Goal: Information Seeking & Learning: Learn about a topic

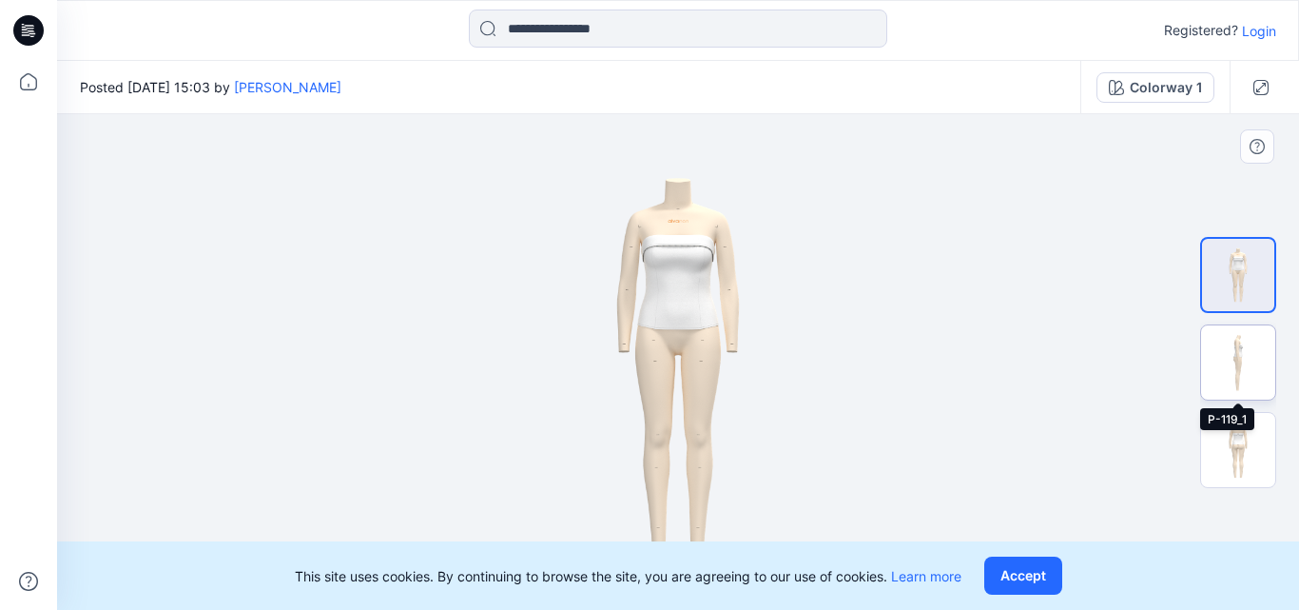
click at [1248, 363] on img at bounding box center [1238, 362] width 74 height 74
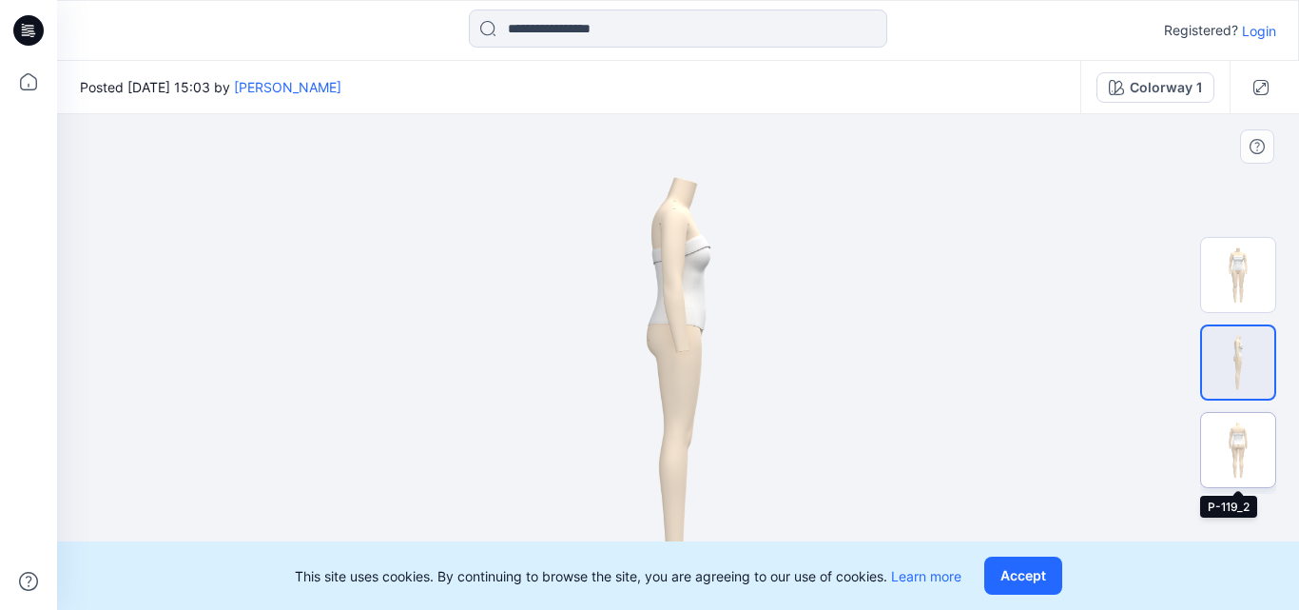
click at [1230, 448] on img at bounding box center [1238, 450] width 74 height 74
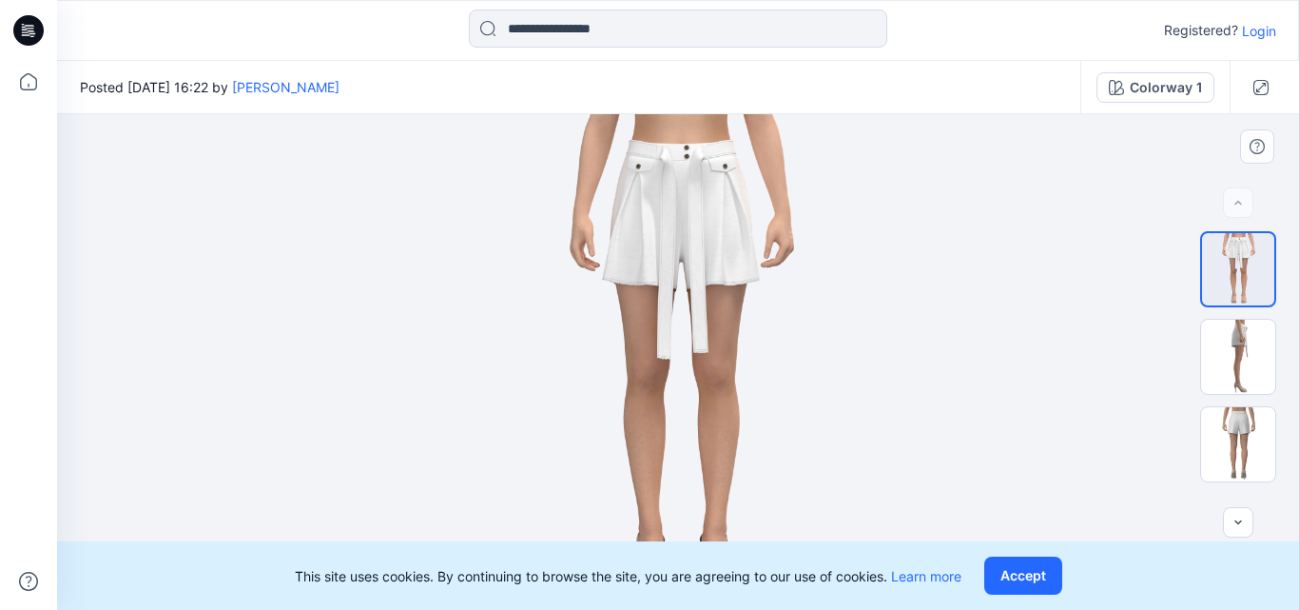
drag, startPoint x: 871, startPoint y: 240, endPoint x: 871, endPoint y: 297, distance: 57.1
click at [871, 297] on div at bounding box center [678, 362] width 1242 height 496
click at [1248, 349] on img at bounding box center [1238, 357] width 74 height 74
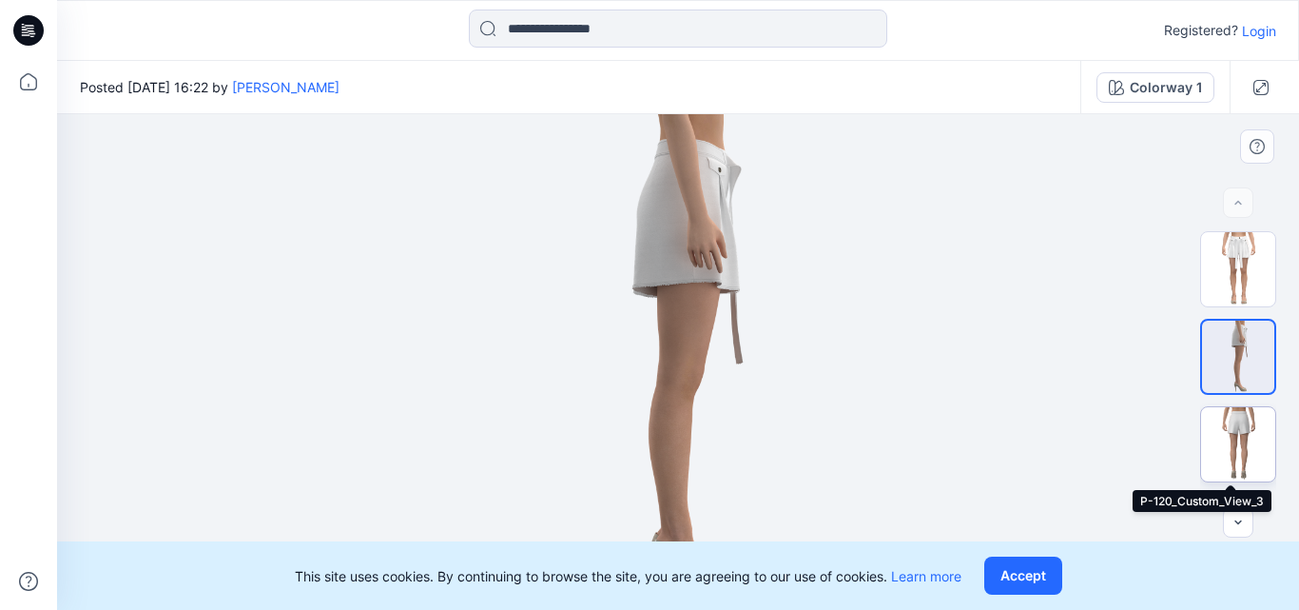
click at [1252, 432] on img at bounding box center [1238, 444] width 74 height 74
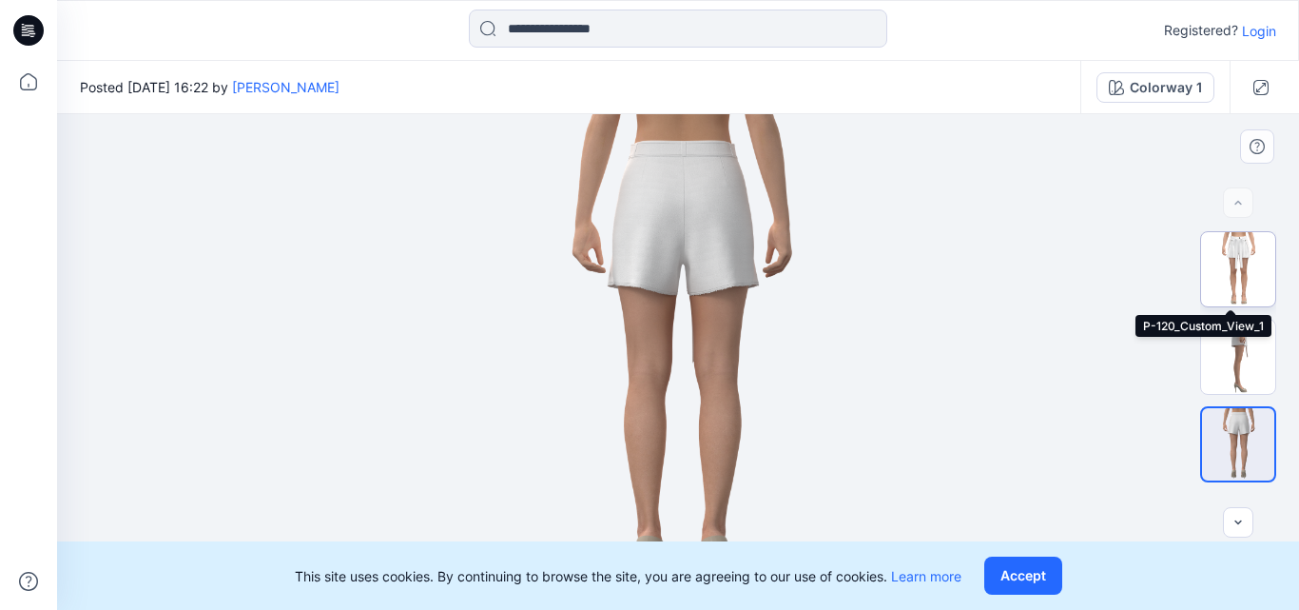
click at [1236, 254] on img at bounding box center [1238, 269] width 74 height 74
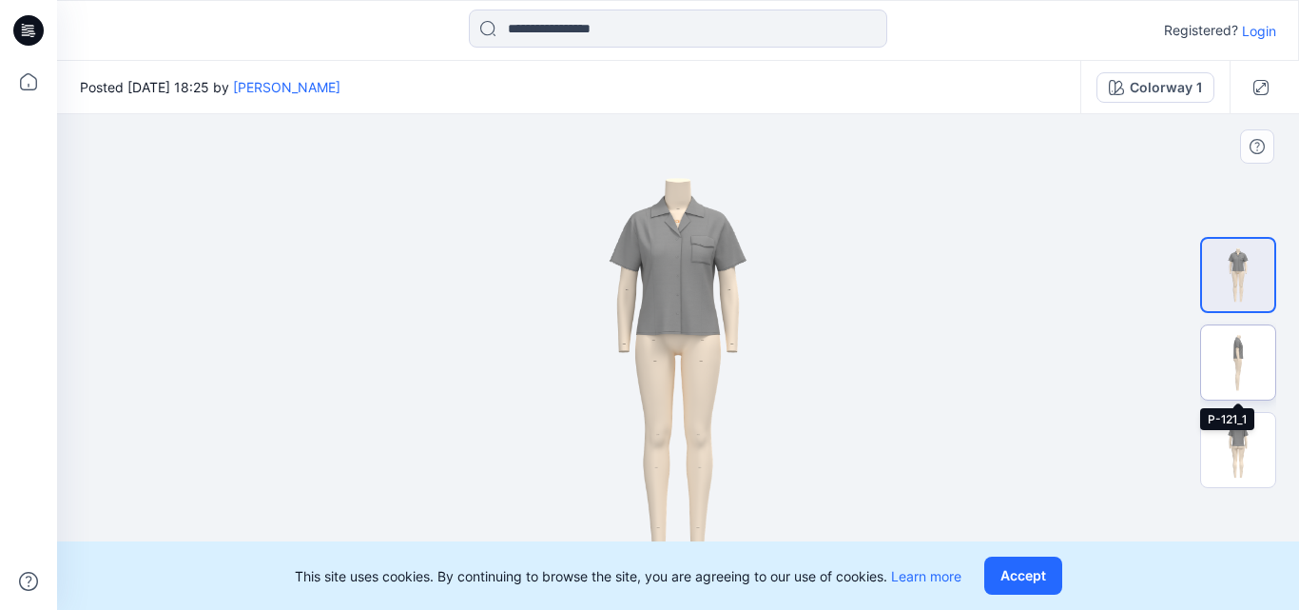
click at [1242, 349] on img at bounding box center [1238, 362] width 74 height 74
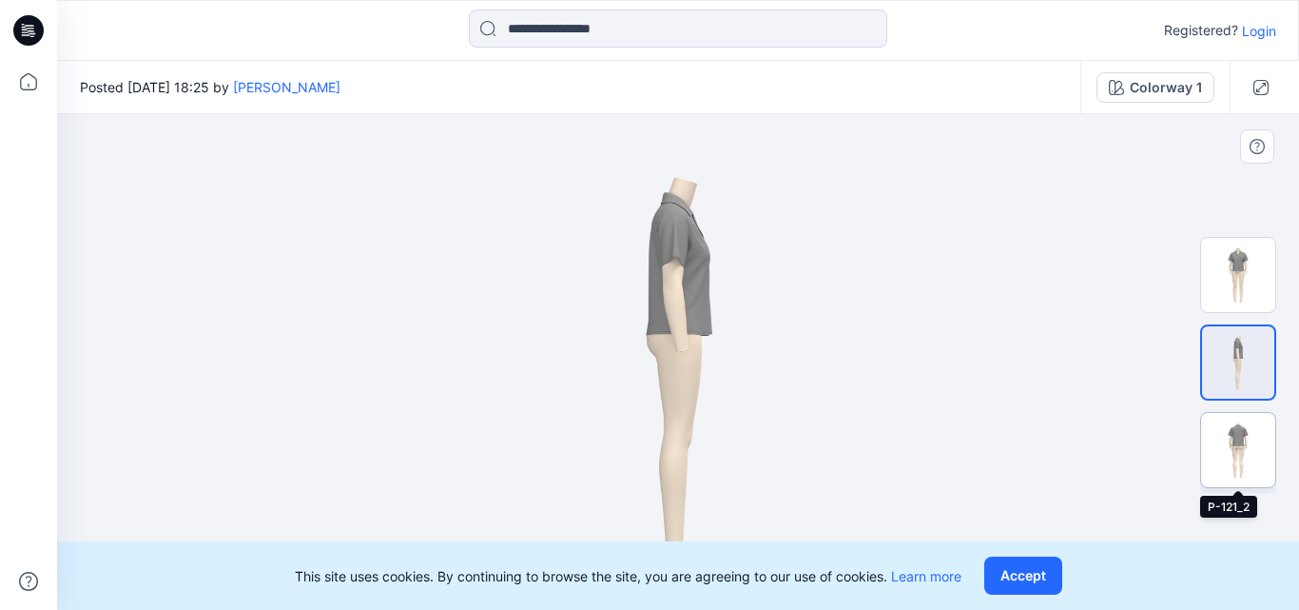
click at [1239, 439] on img at bounding box center [1238, 450] width 74 height 74
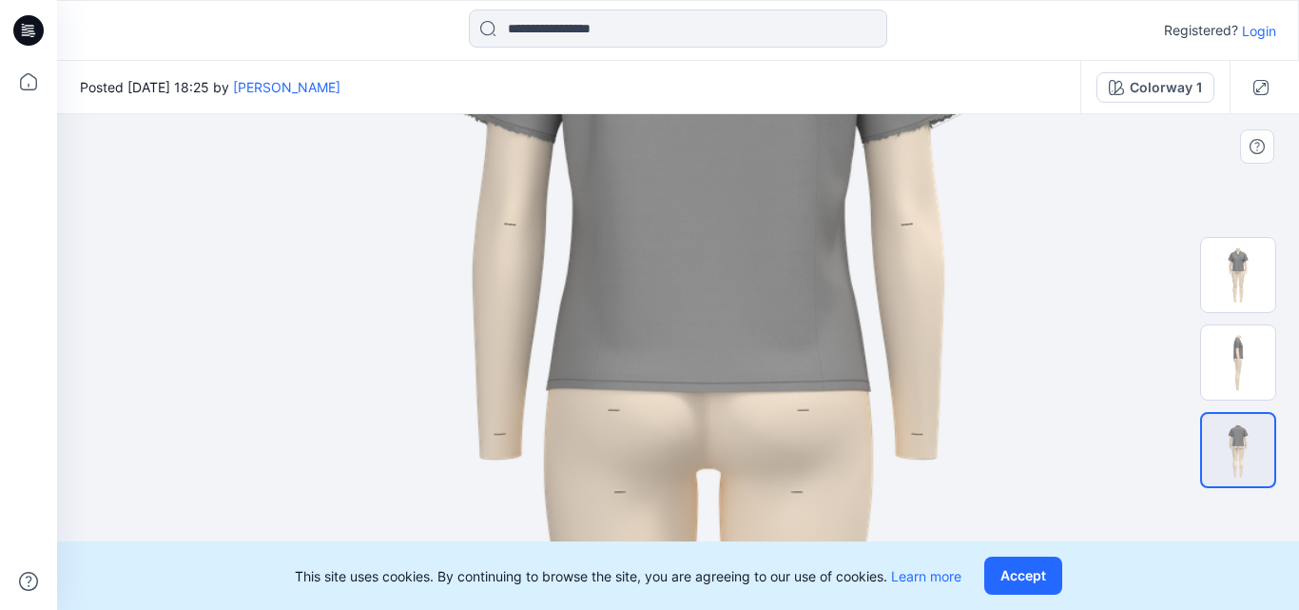
drag, startPoint x: 941, startPoint y: 232, endPoint x: 971, endPoint y: 368, distance: 139.4
click at [971, 368] on img at bounding box center [708, 496] width 1354 height 1914
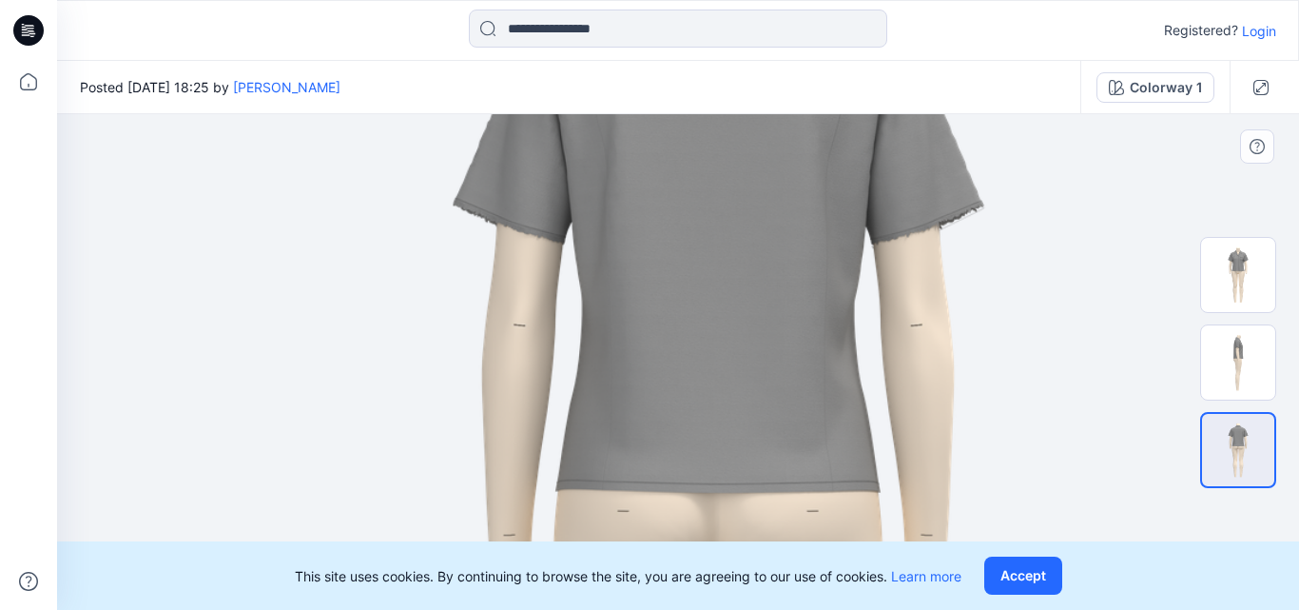
drag, startPoint x: 973, startPoint y: 218, endPoint x: 985, endPoint y: 376, distance: 158.4
click at [985, 376] on img at bounding box center [718, 597] width 1354 height 1914
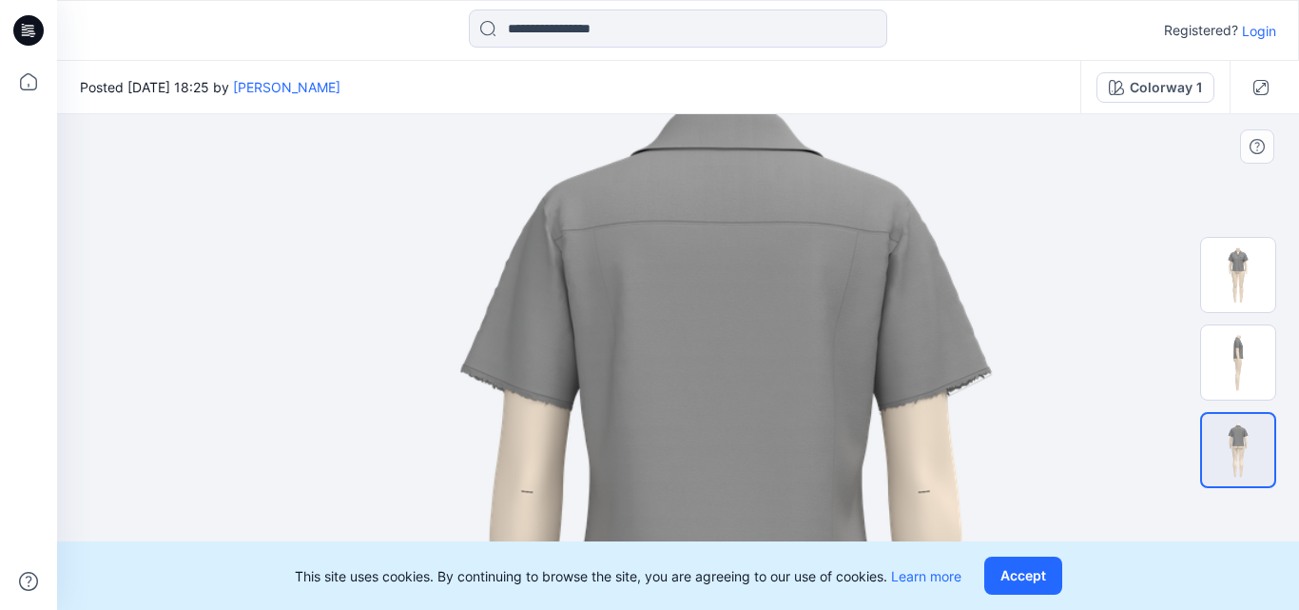
drag, startPoint x: 1013, startPoint y: 270, endPoint x: 1018, endPoint y: 378, distance: 107.6
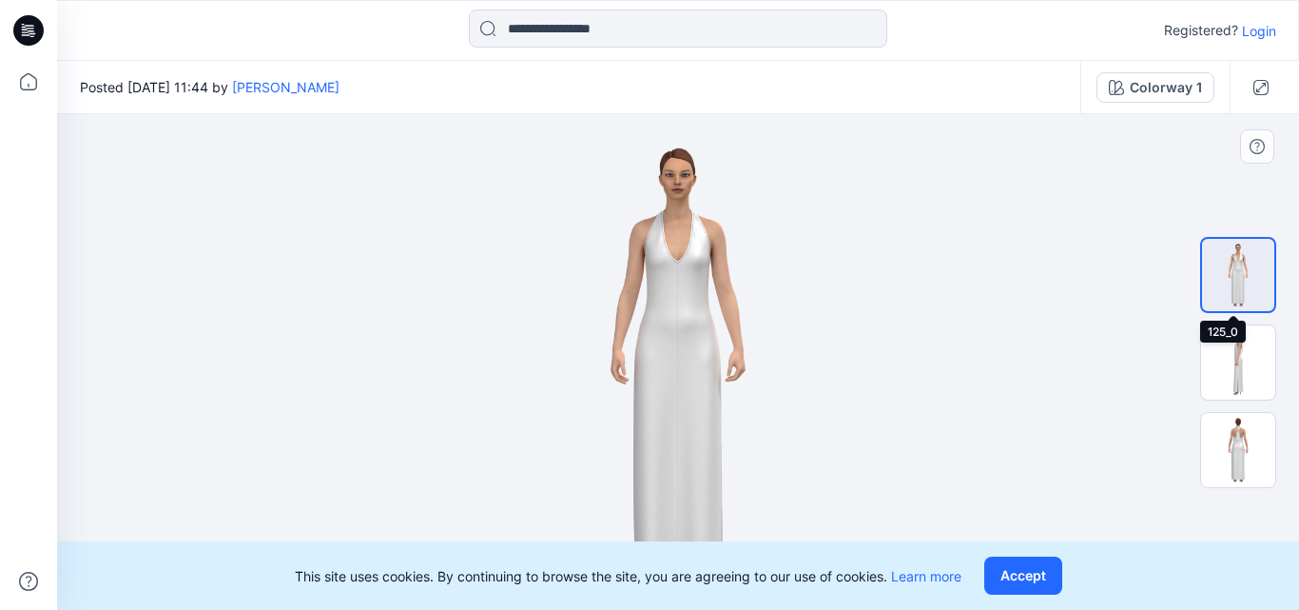
click at [1228, 273] on img at bounding box center [1238, 275] width 72 height 72
click at [1243, 350] on img at bounding box center [1238, 362] width 74 height 74
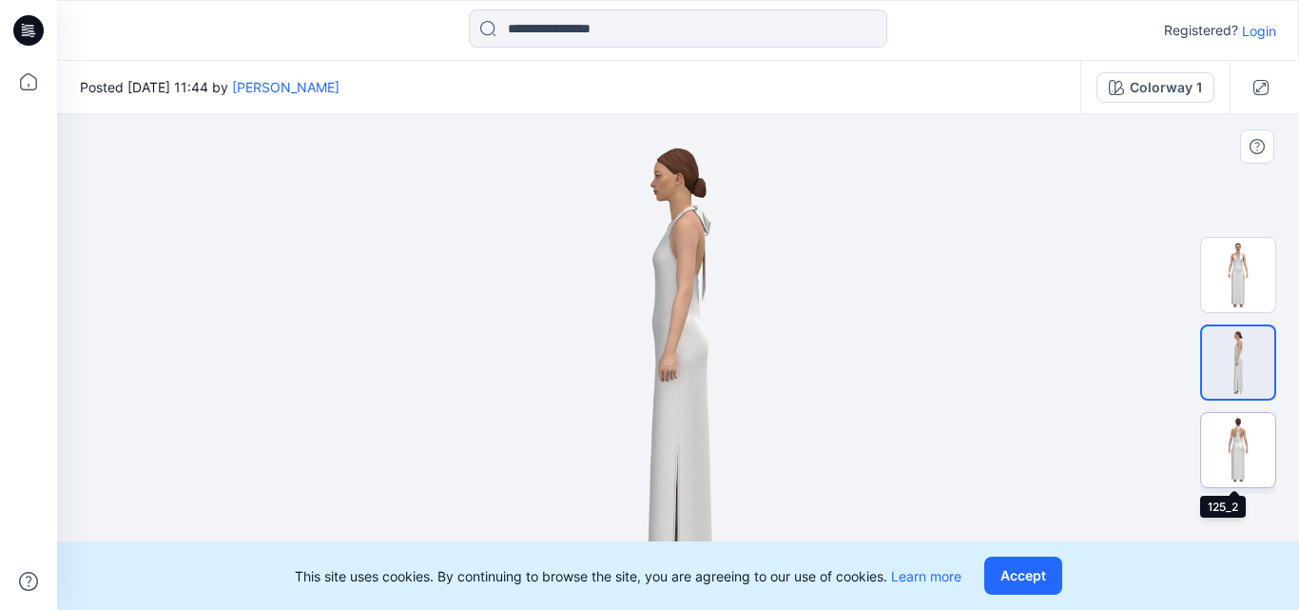
click at [1238, 422] on img at bounding box center [1238, 450] width 74 height 74
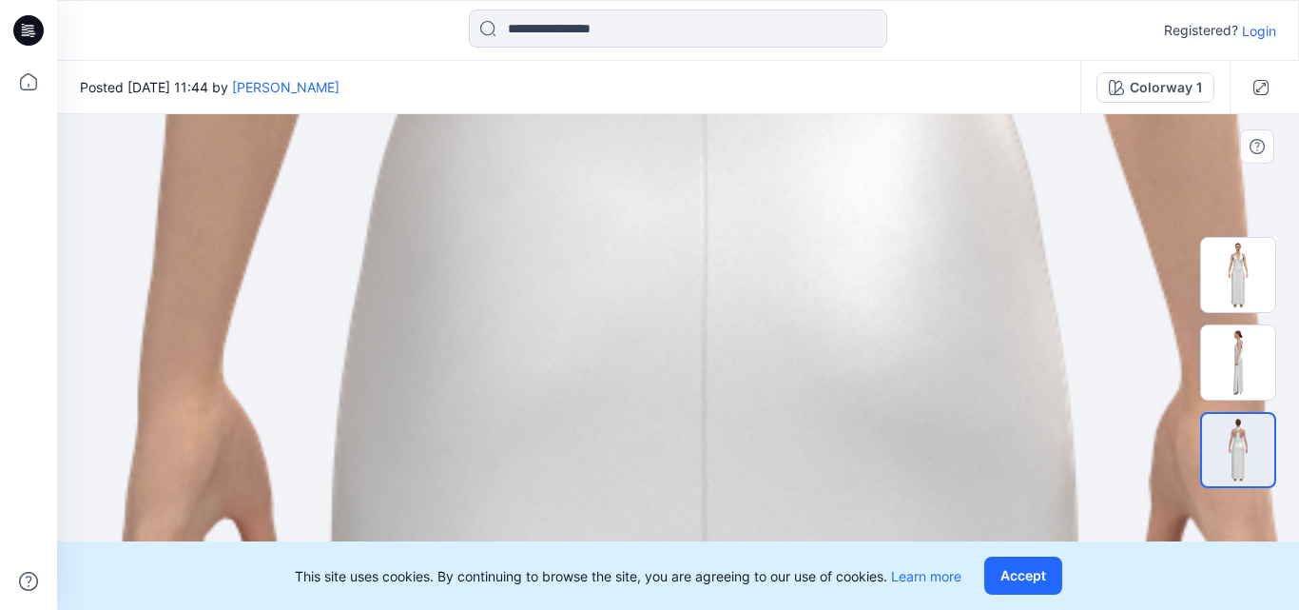
drag, startPoint x: 789, startPoint y: 295, endPoint x: 811, endPoint y: 421, distance: 128.4
click at [811, 421] on img at bounding box center [700, 482] width 3026 height 4280
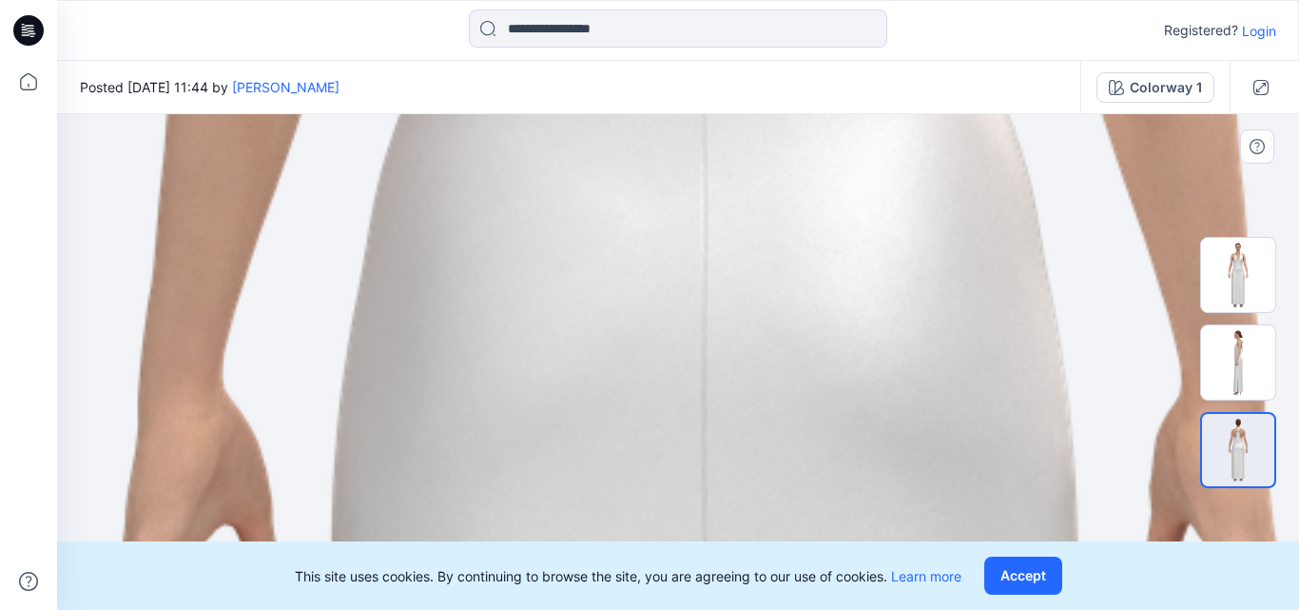
drag, startPoint x: 797, startPoint y: 276, endPoint x: 825, endPoint y: 449, distance: 175.3
click at [825, 449] on img at bounding box center [700, 489] width 3026 height 4280
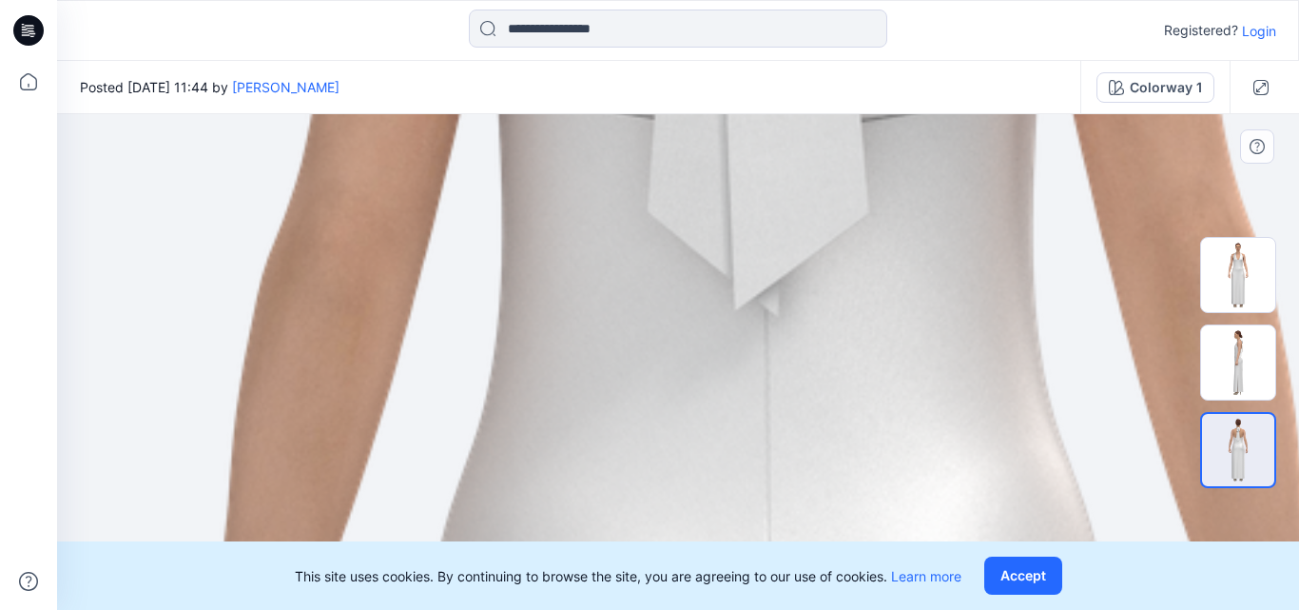
drag, startPoint x: 833, startPoint y: 293, endPoint x: 865, endPoint y: 477, distance: 187.3
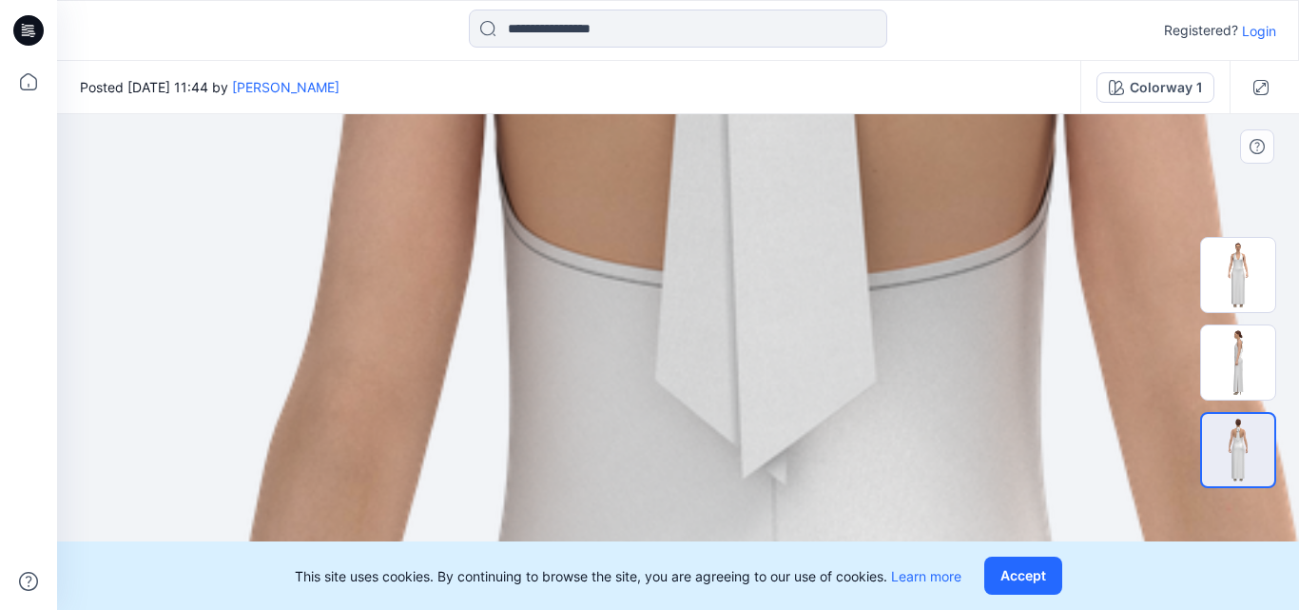
drag, startPoint x: 868, startPoint y: 337, endPoint x: 875, endPoint y: 489, distance: 152.3
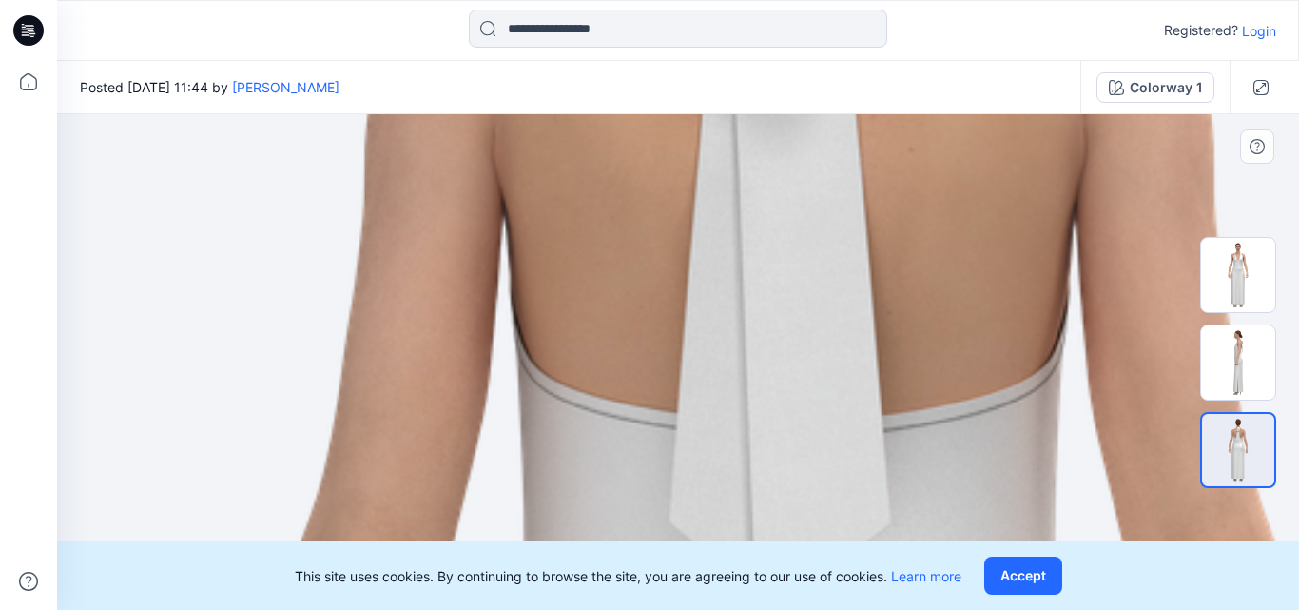
drag, startPoint x: 941, startPoint y: 309, endPoint x: 955, endPoint y: 451, distance: 142.4
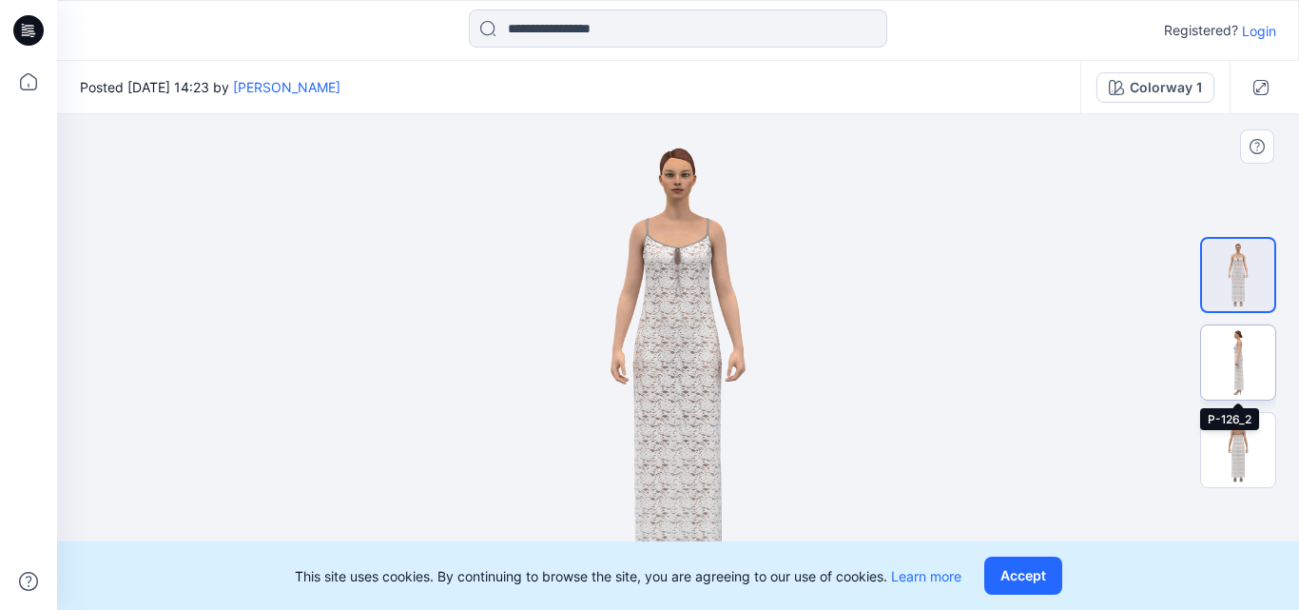
click at [1240, 355] on img at bounding box center [1238, 362] width 74 height 74
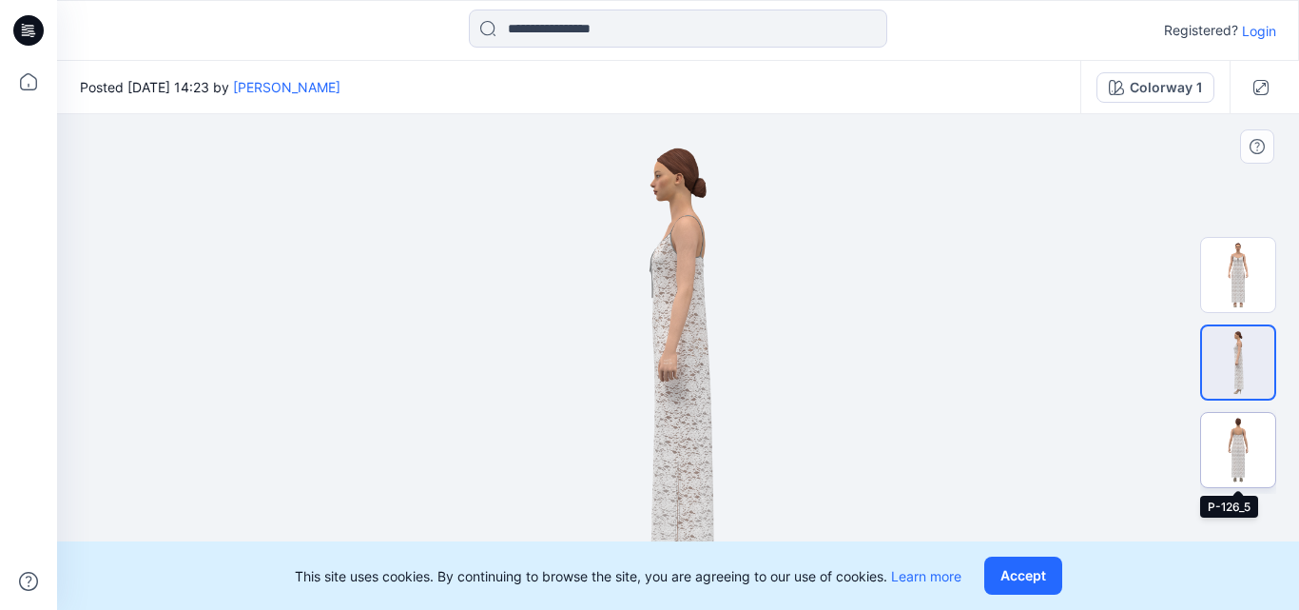
click at [1237, 446] on img at bounding box center [1238, 450] width 74 height 74
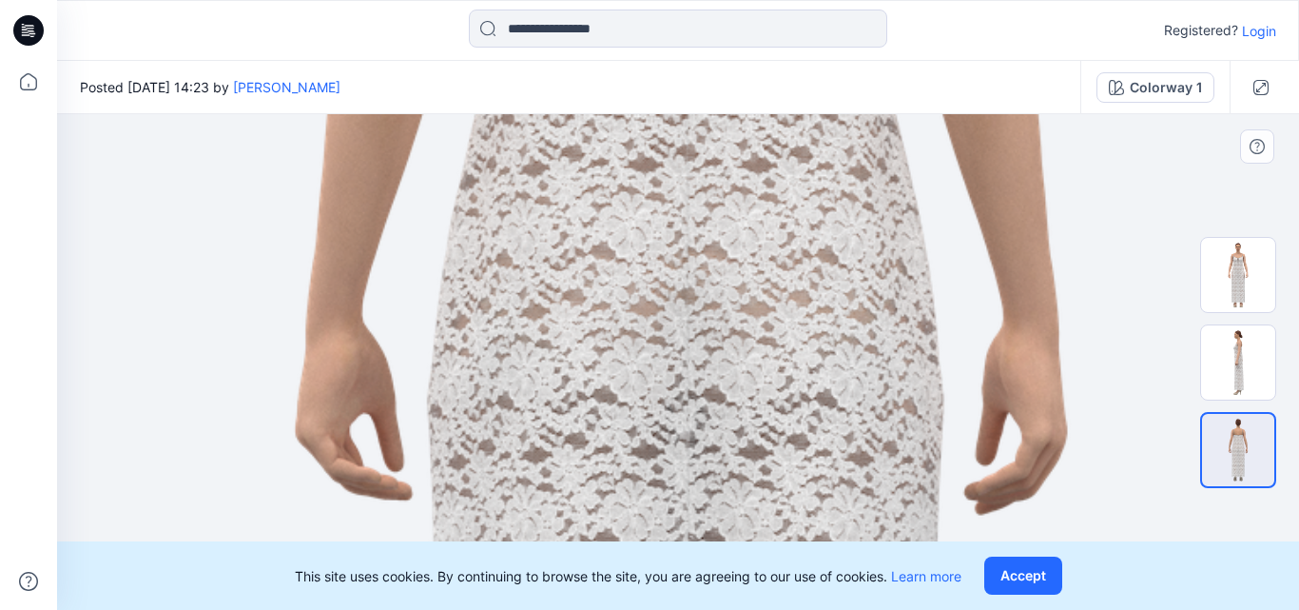
drag, startPoint x: 831, startPoint y: 332, endPoint x: 839, endPoint y: 409, distance: 77.4
click at [839, 409] on img at bounding box center [681, 390] width 2023 height 2861
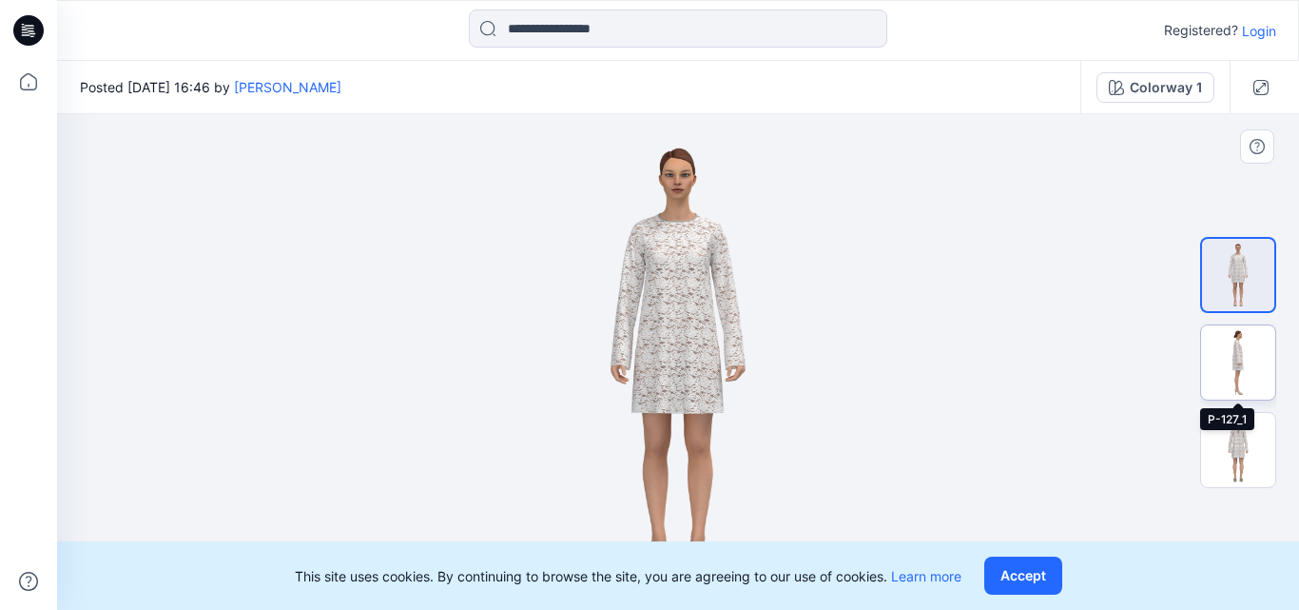
click at [1243, 361] on img at bounding box center [1238, 362] width 74 height 74
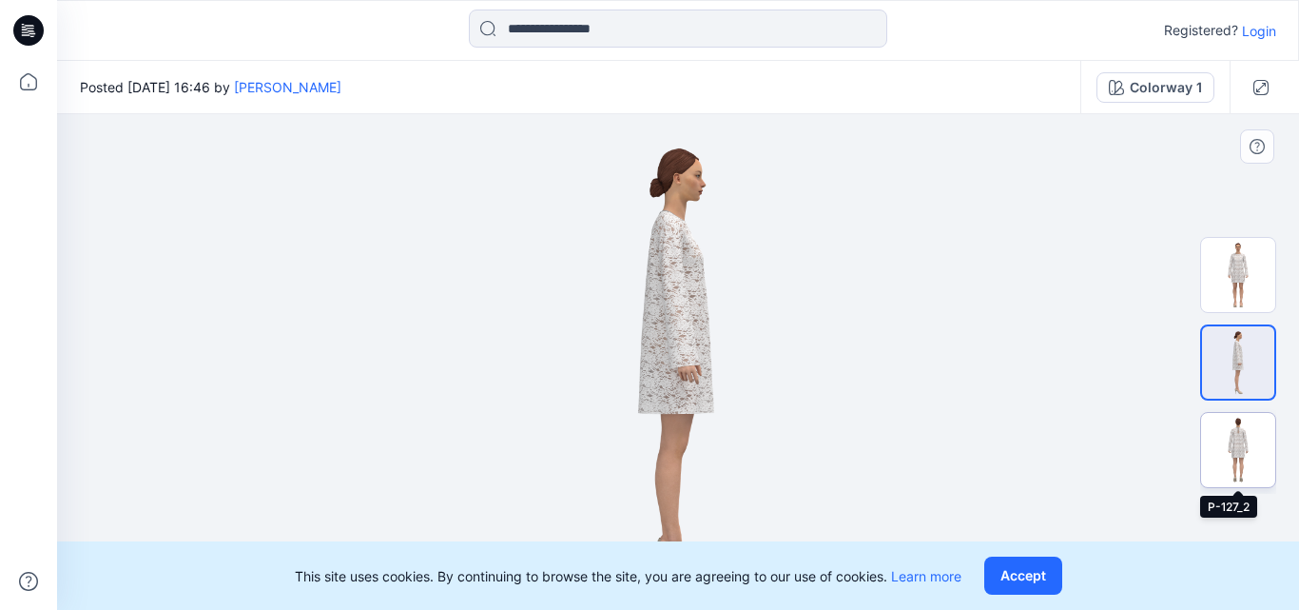
click at [1239, 449] on img at bounding box center [1238, 450] width 74 height 74
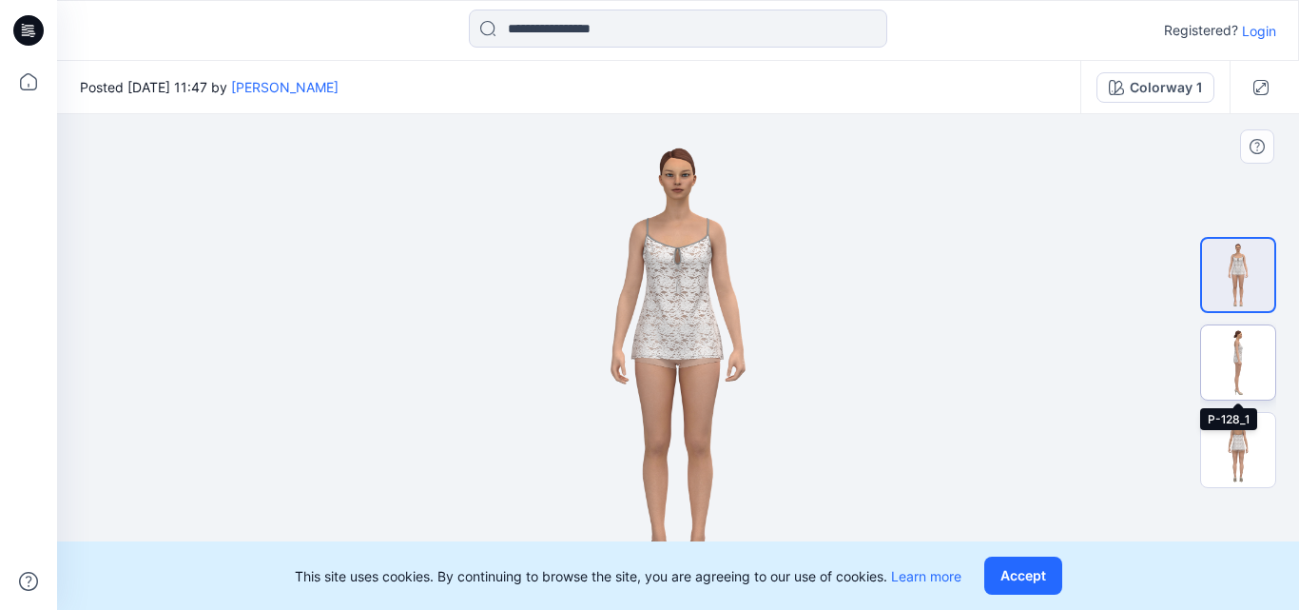
click at [1238, 353] on img at bounding box center [1238, 362] width 74 height 74
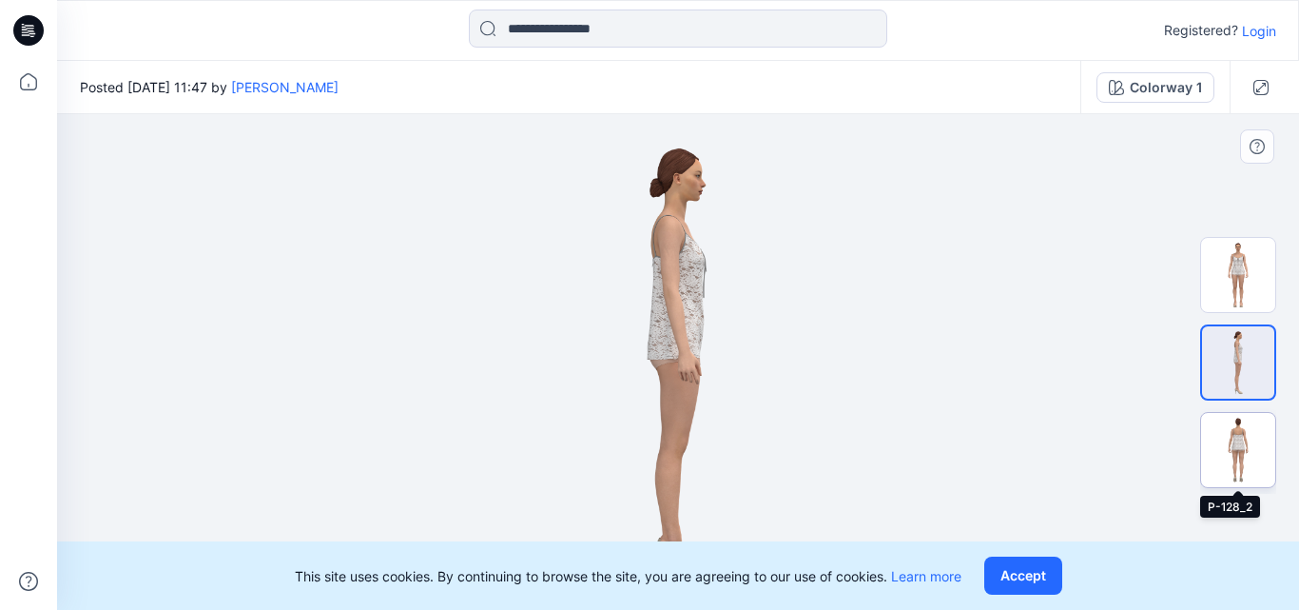
click at [1228, 431] on img at bounding box center [1238, 450] width 74 height 74
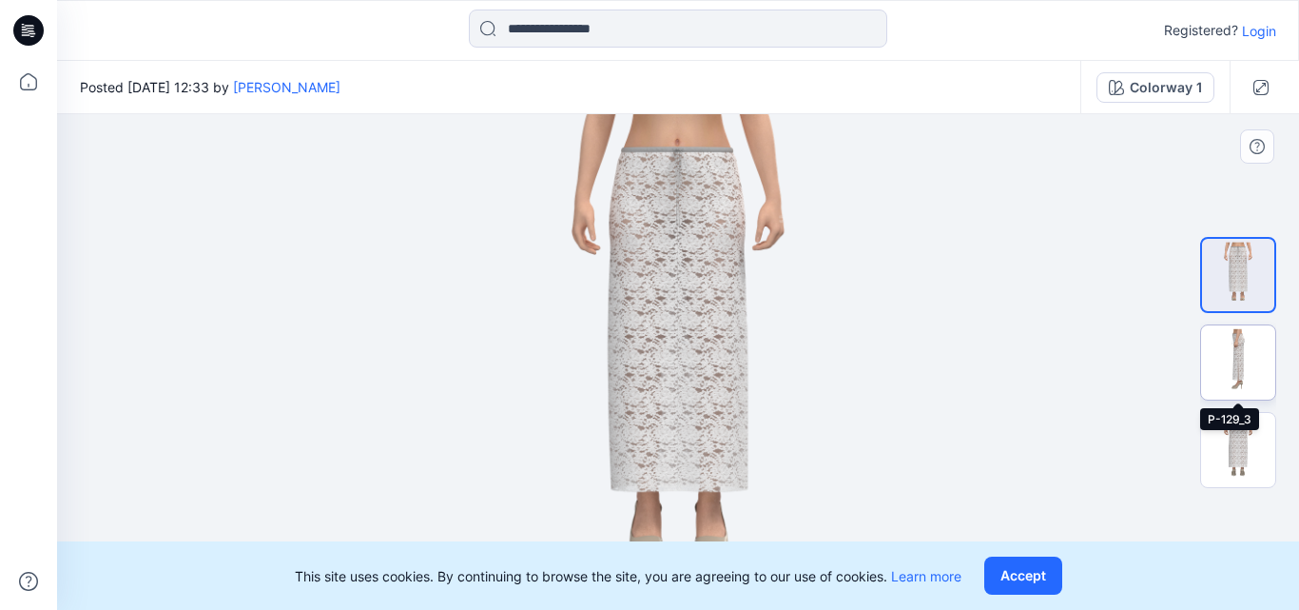
click at [1248, 358] on img at bounding box center [1238, 362] width 74 height 74
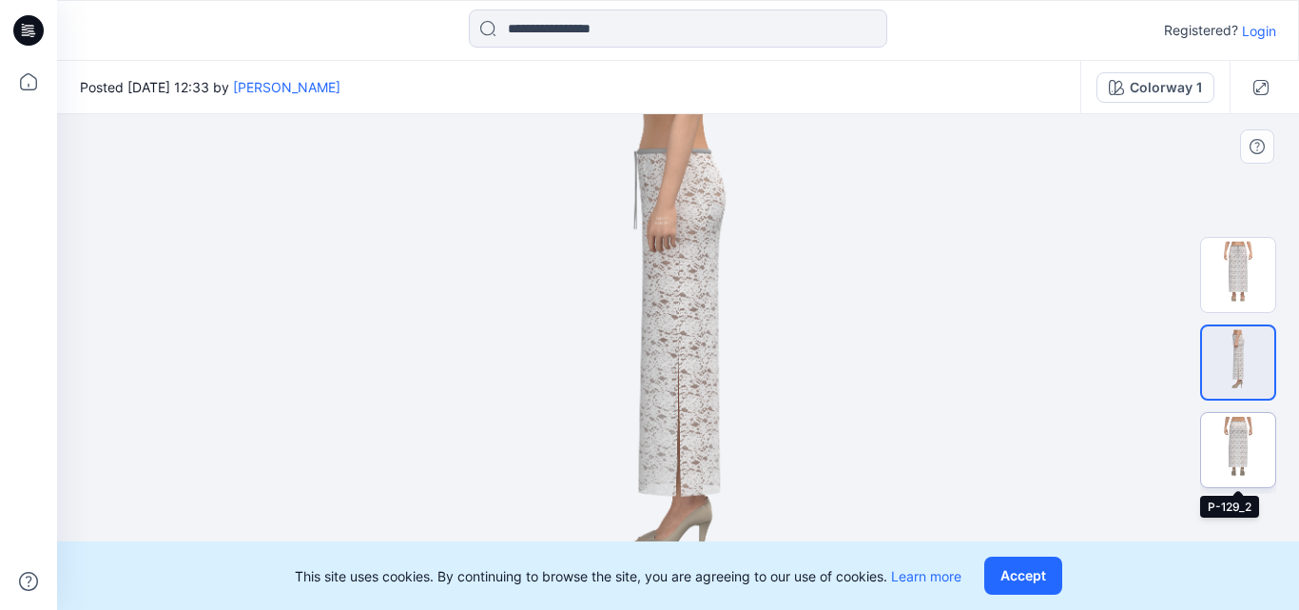
click at [1249, 449] on img at bounding box center [1238, 450] width 74 height 74
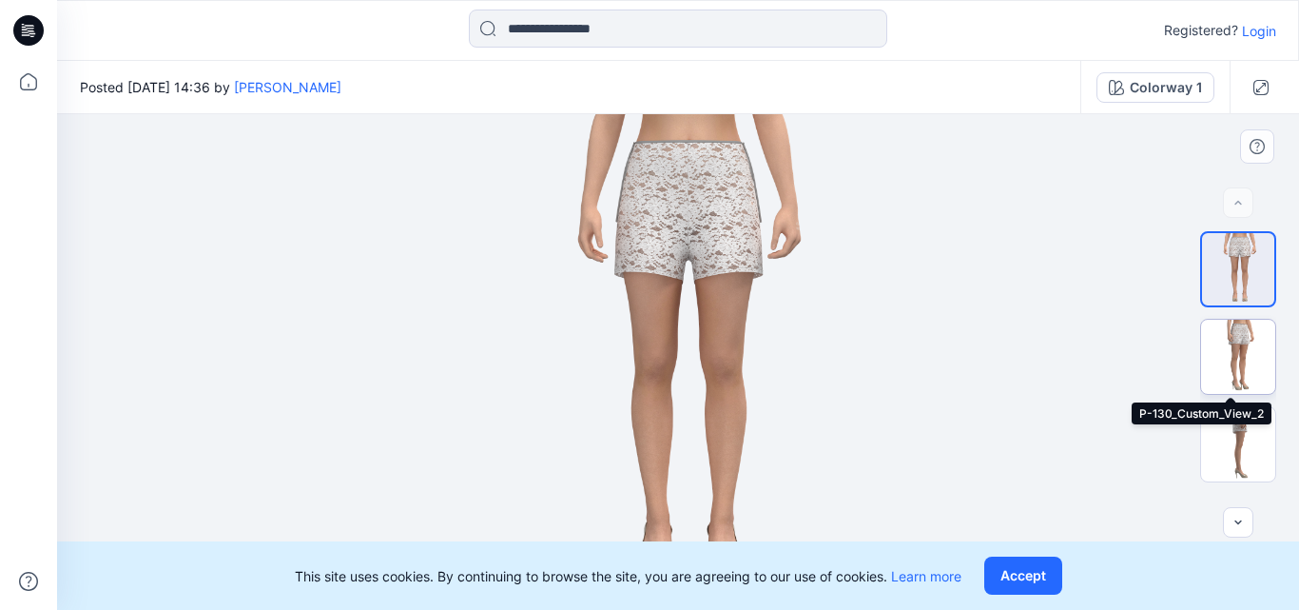
click at [1238, 340] on img at bounding box center [1238, 357] width 74 height 74
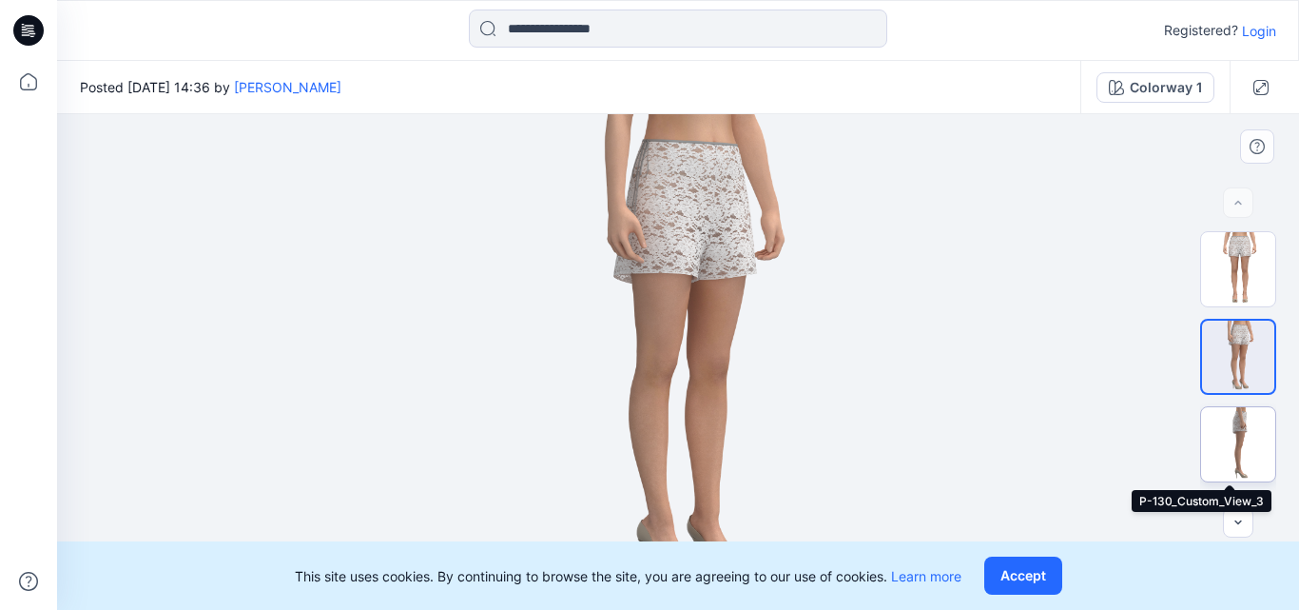
click at [1234, 432] on img at bounding box center [1238, 444] width 74 height 74
